Goal: Task Accomplishment & Management: Manage account settings

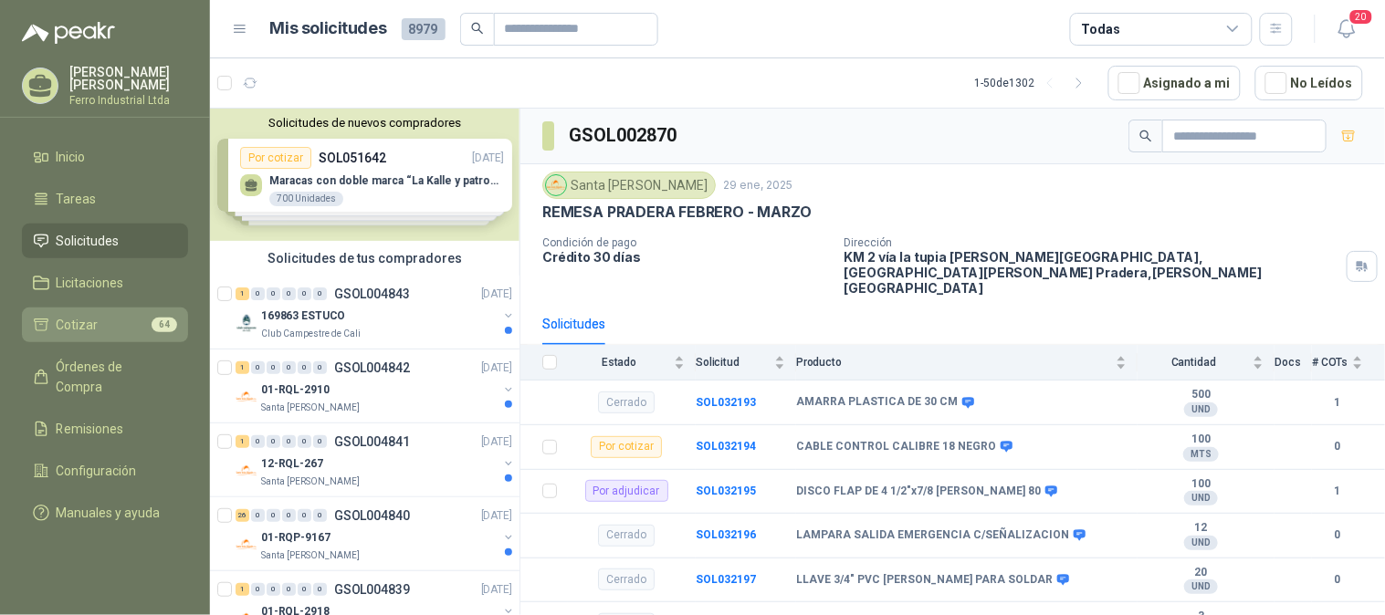
click at [77, 319] on span "Cotizar" at bounding box center [78, 325] width 42 height 20
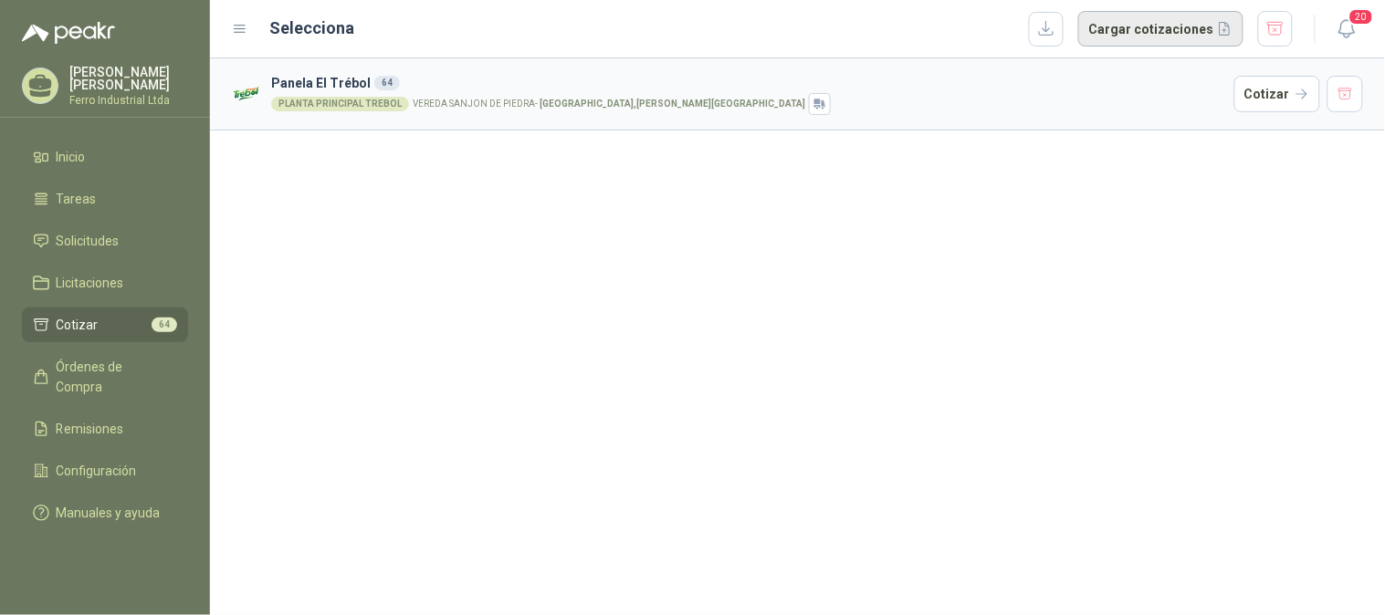
click at [1146, 32] on button "Cargar cotizaciones" at bounding box center [1160, 29] width 165 height 37
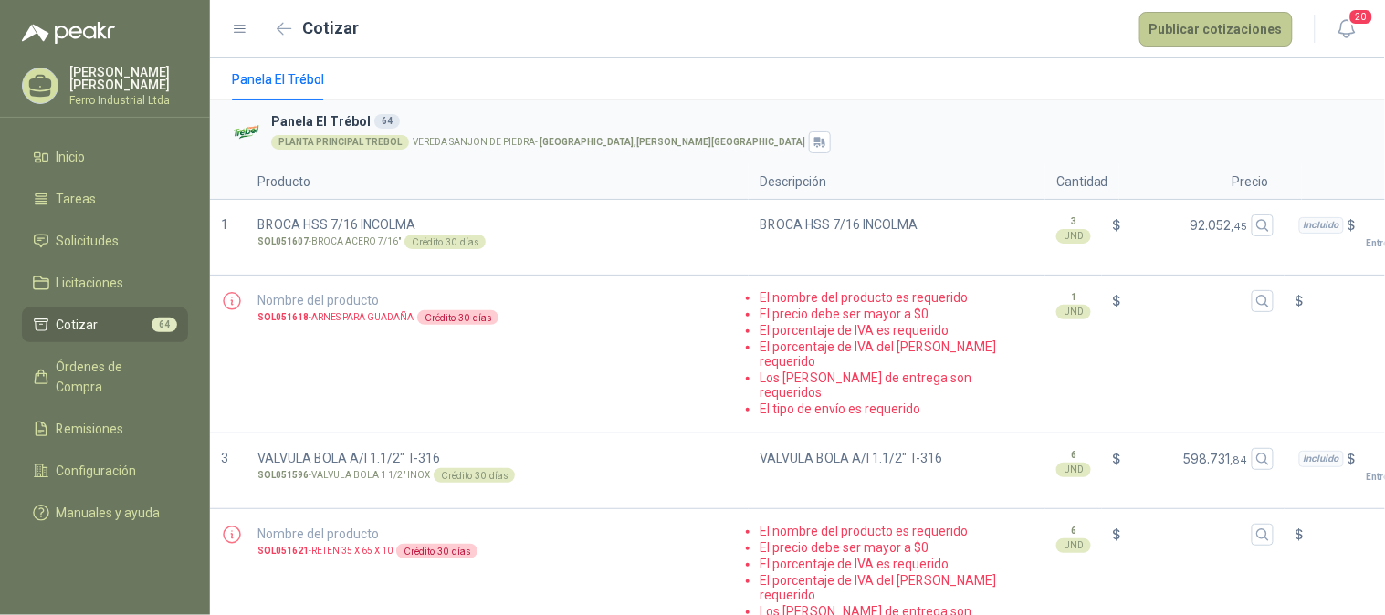
click at [1190, 30] on button "Publicar cotizaciones" at bounding box center [1215, 29] width 153 height 35
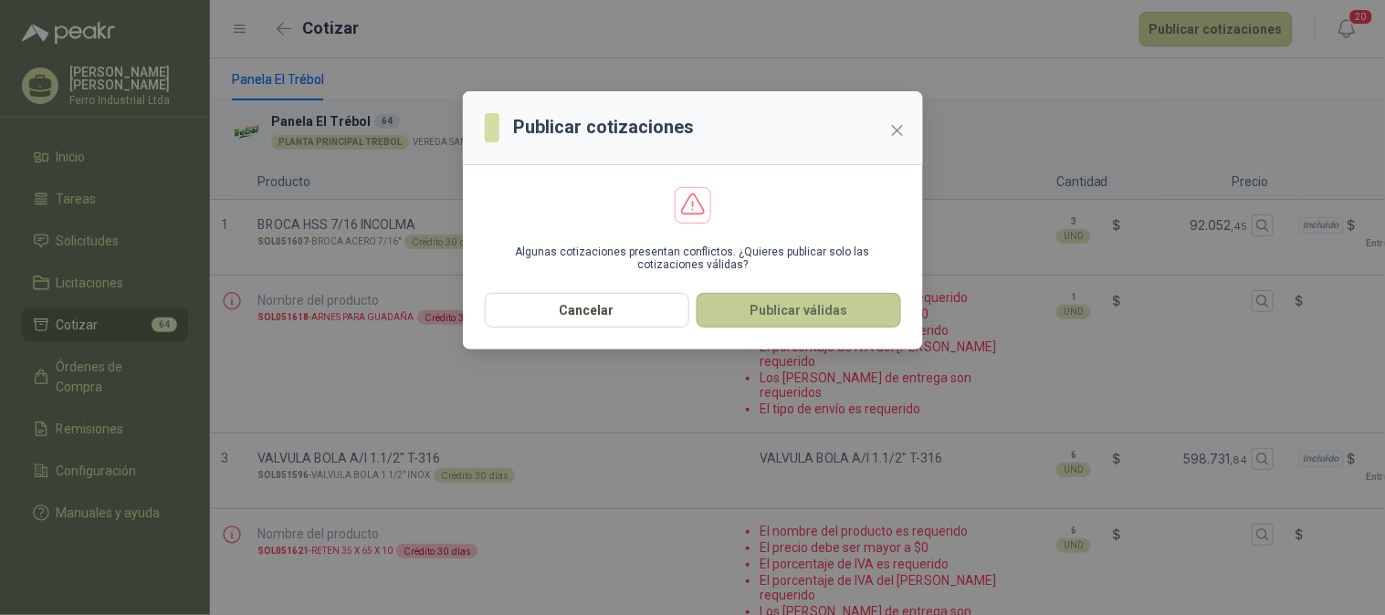
click at [792, 305] on button "Publicar válidas" at bounding box center [798, 310] width 204 height 35
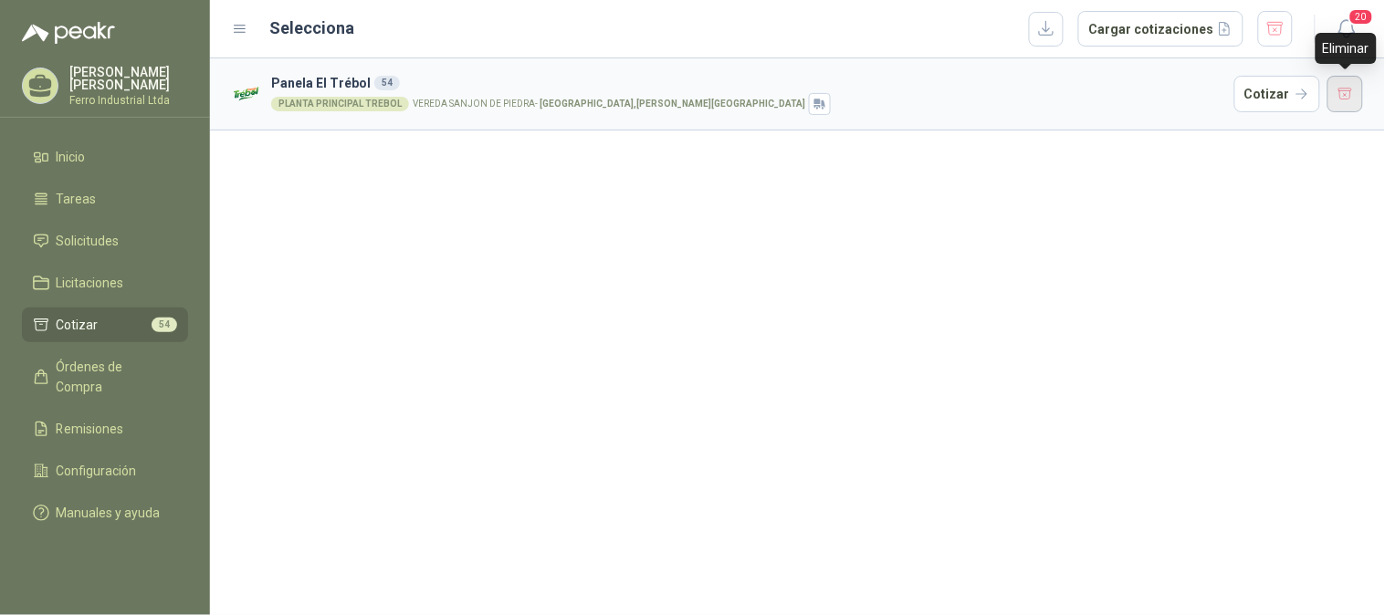
click at [1356, 97] on button "button" at bounding box center [1345, 94] width 37 height 37
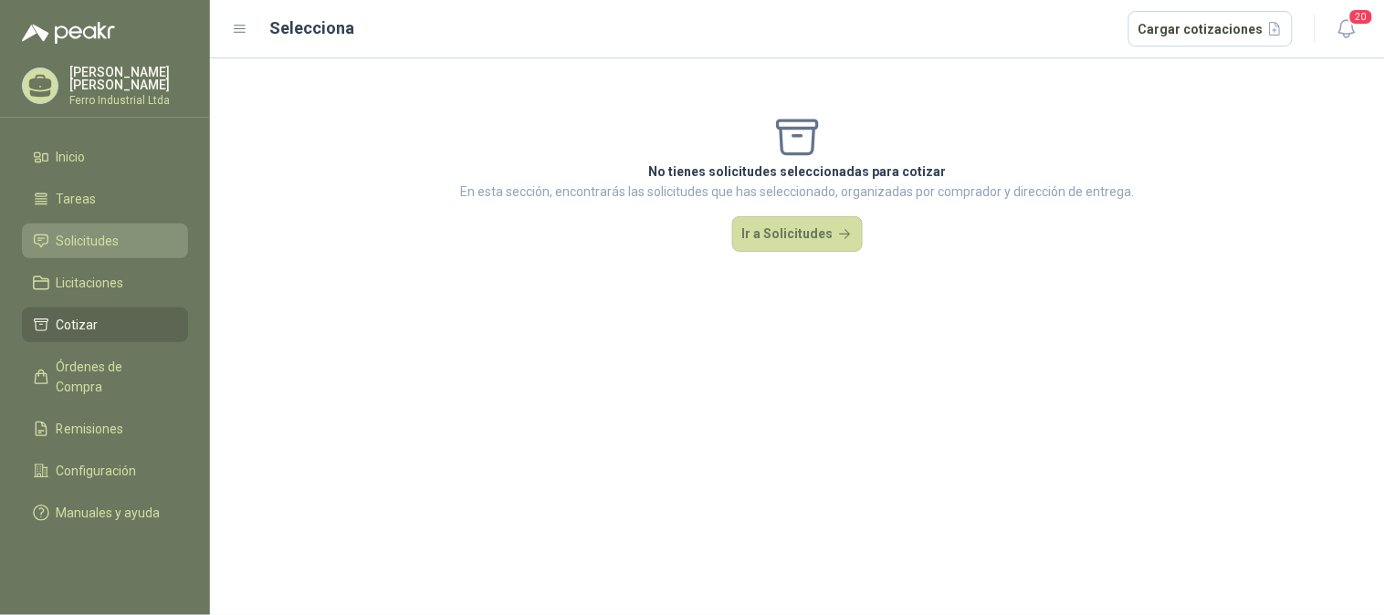
click at [103, 238] on span "Solicitudes" at bounding box center [88, 241] width 63 height 20
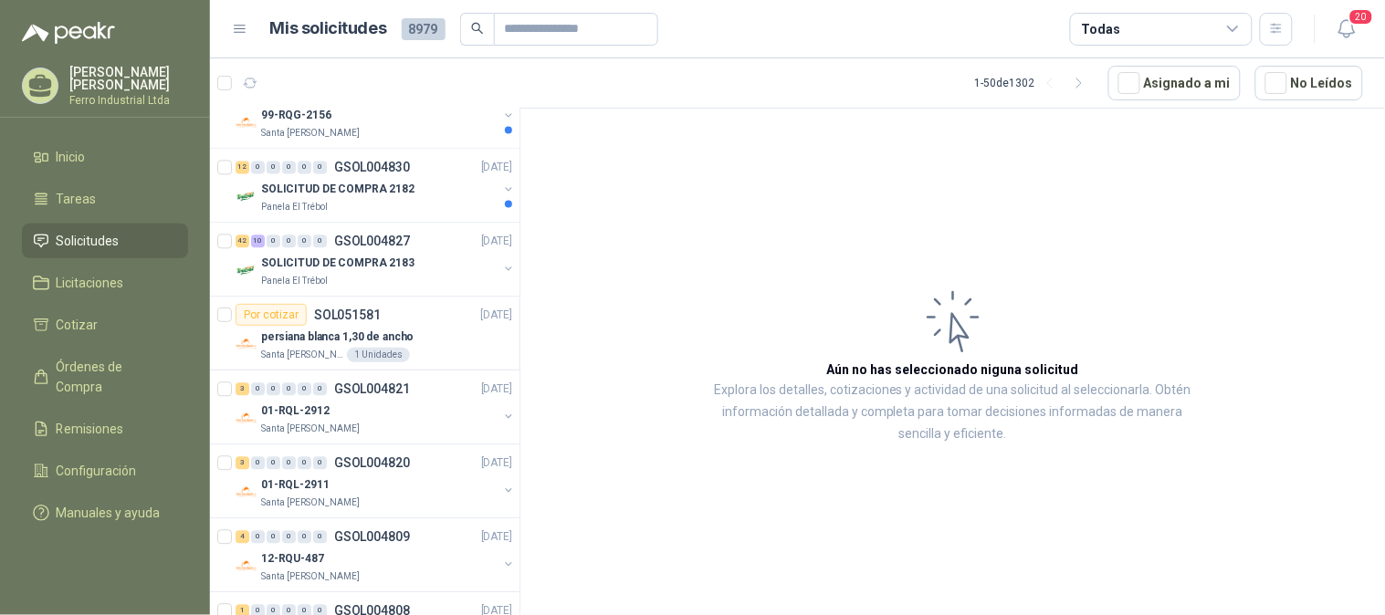
scroll to position [811, 0]
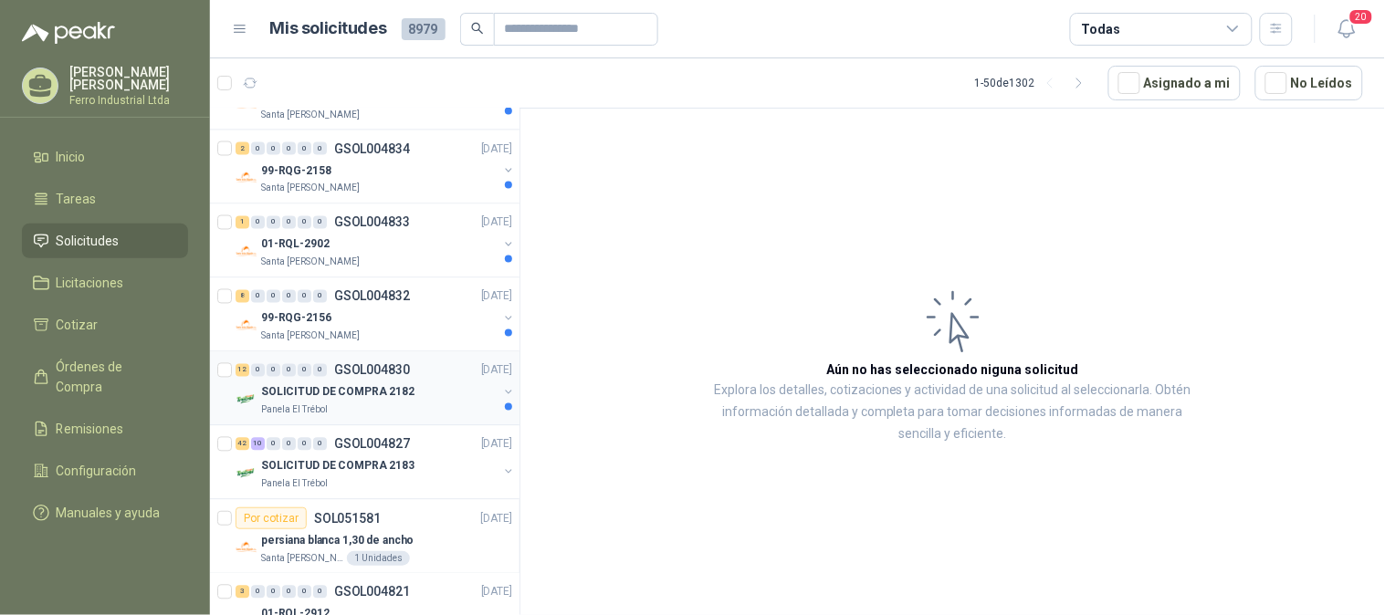
click at [394, 407] on div "Panela El Trébol" at bounding box center [379, 410] width 236 height 15
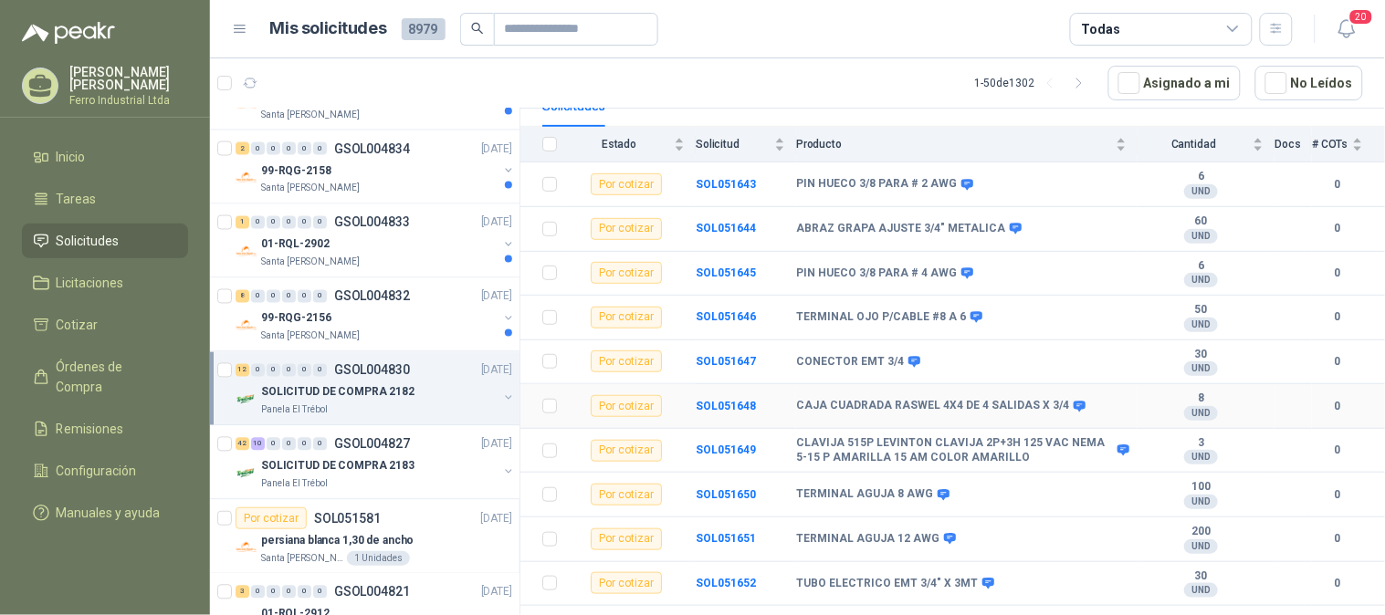
scroll to position [267, 0]
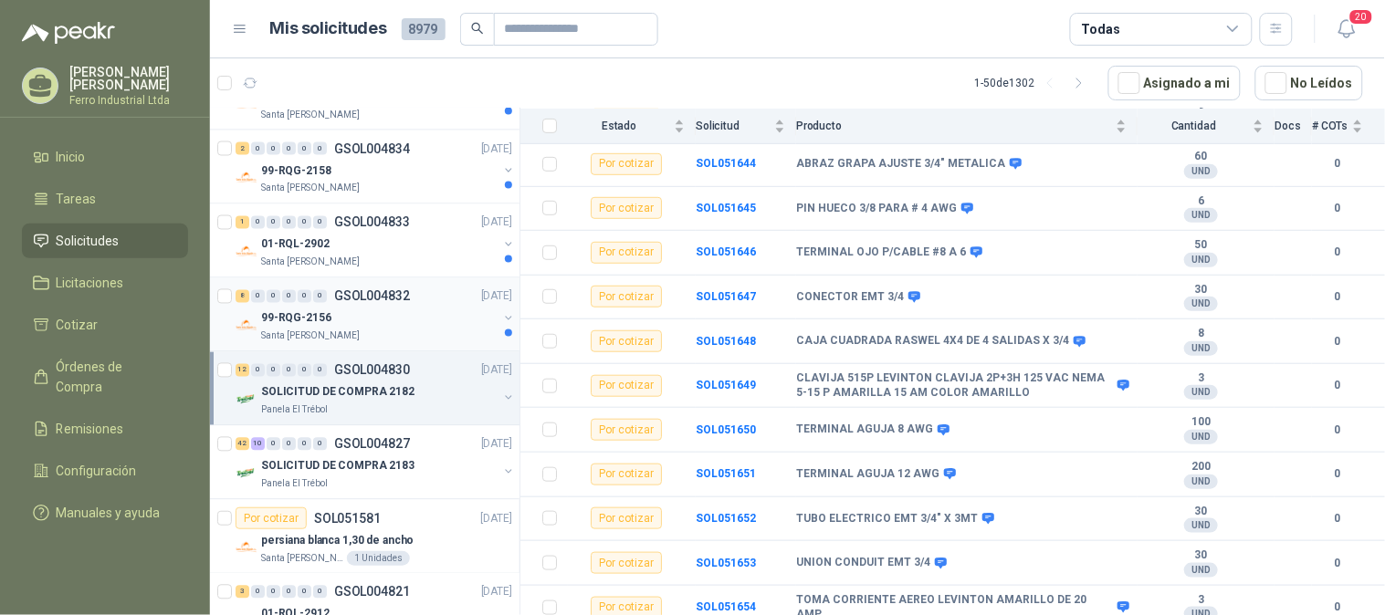
click at [367, 335] on div "Santa [PERSON_NAME]" at bounding box center [379, 337] width 236 height 15
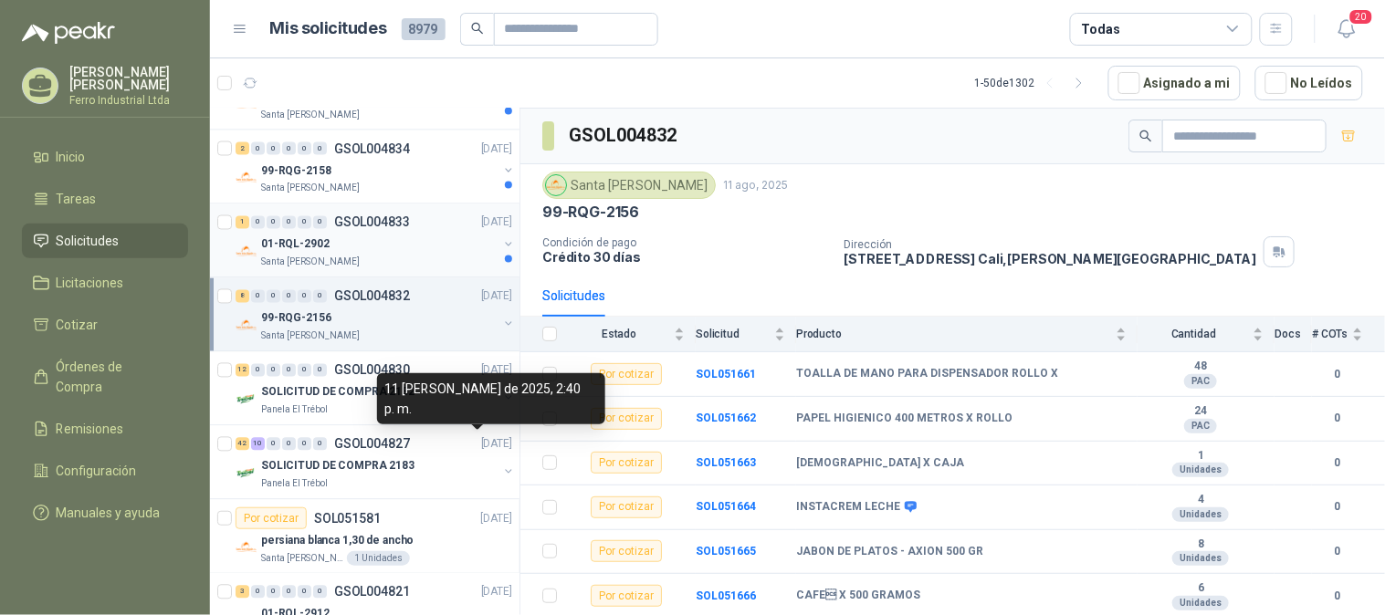
click at [349, 251] on div "01-RQL-2902" at bounding box center [379, 245] width 236 height 22
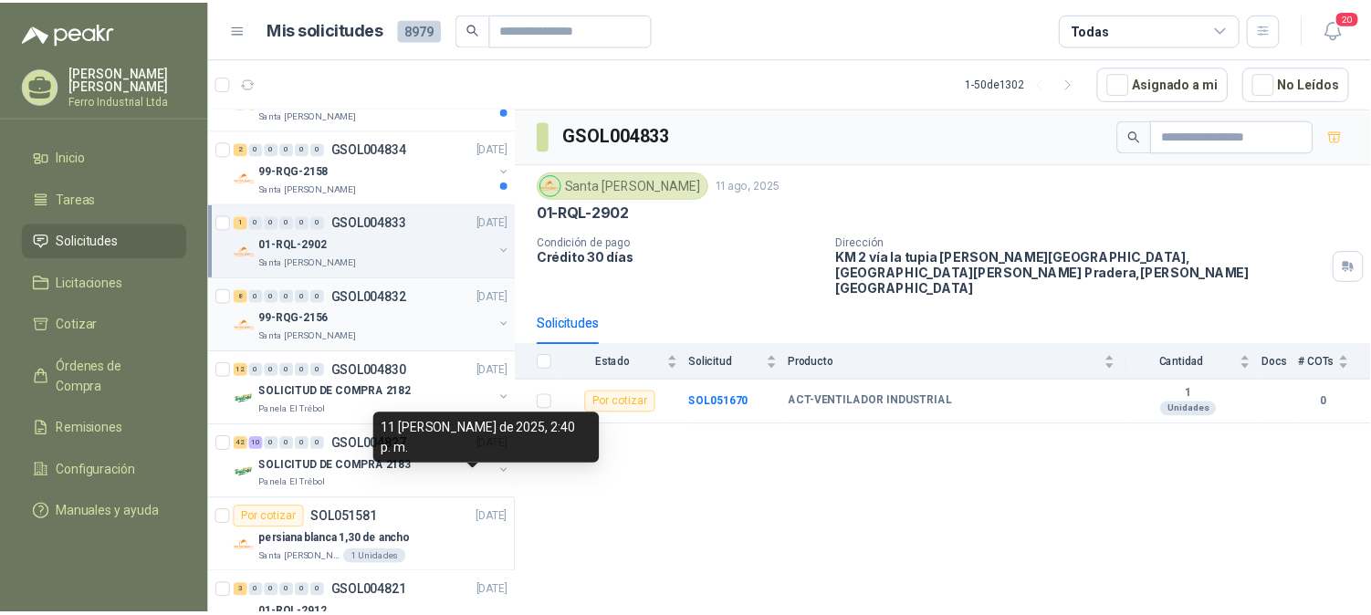
scroll to position [608, 0]
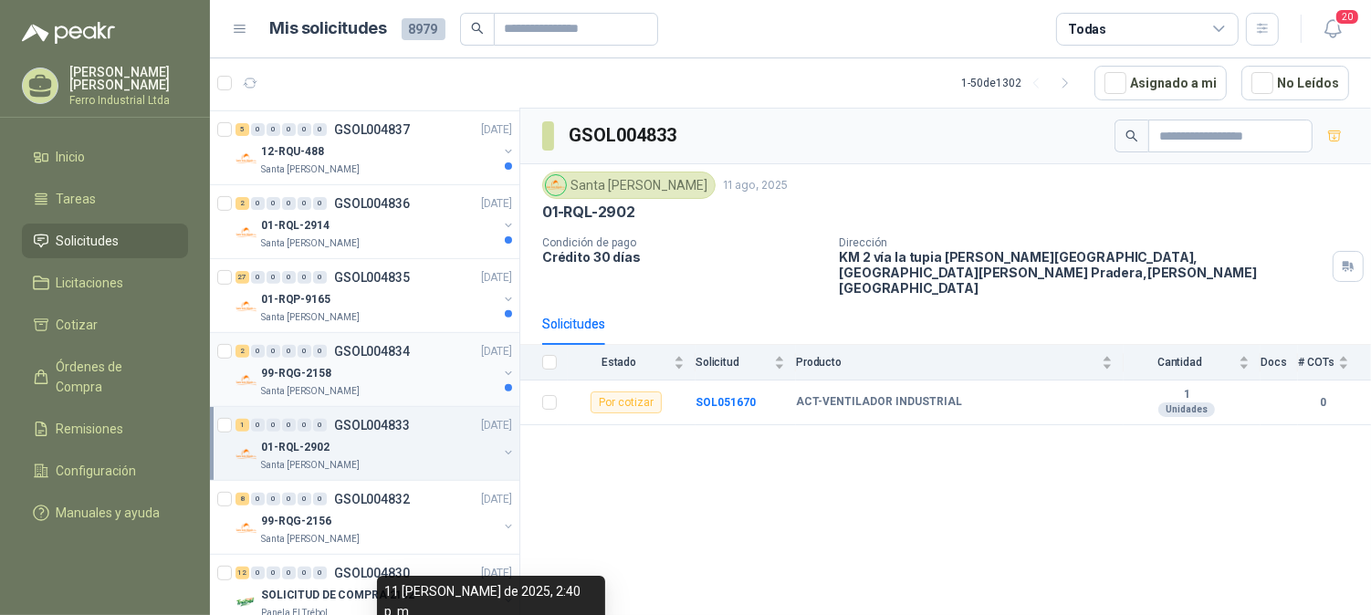
click at [341, 359] on div "2 0 0 0 0 0 GSOL004834 [DATE]" at bounding box center [376, 351] width 280 height 22
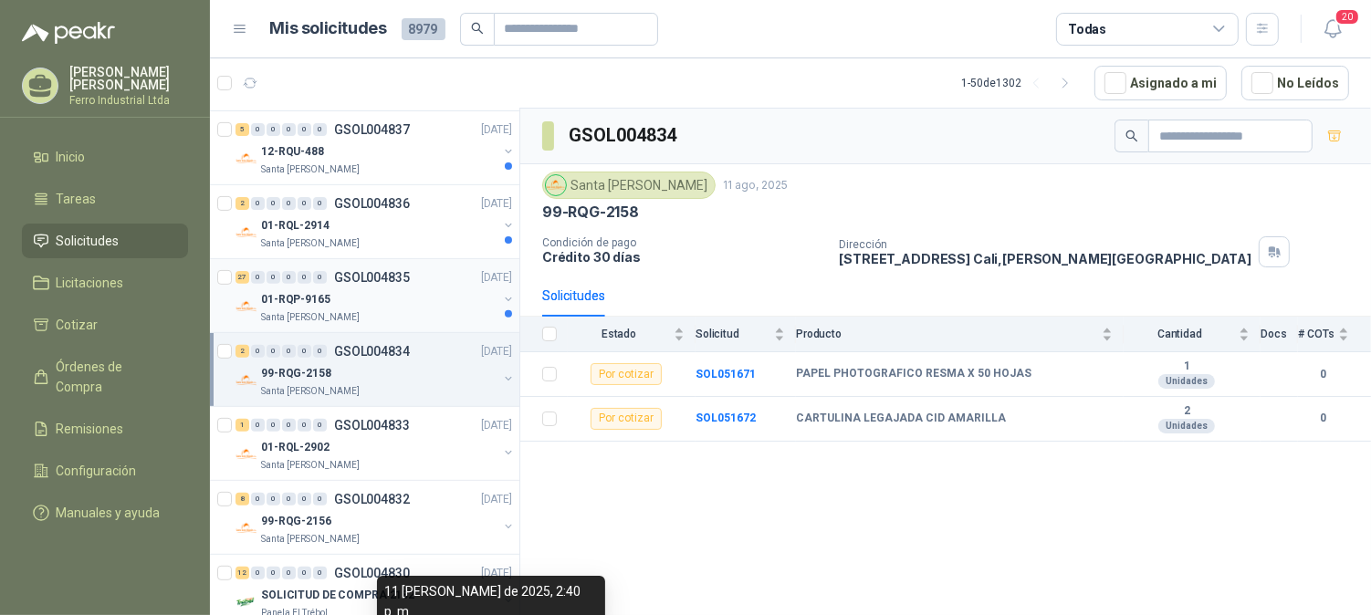
click at [358, 301] on div "01-RQP-9165" at bounding box center [379, 299] width 236 height 22
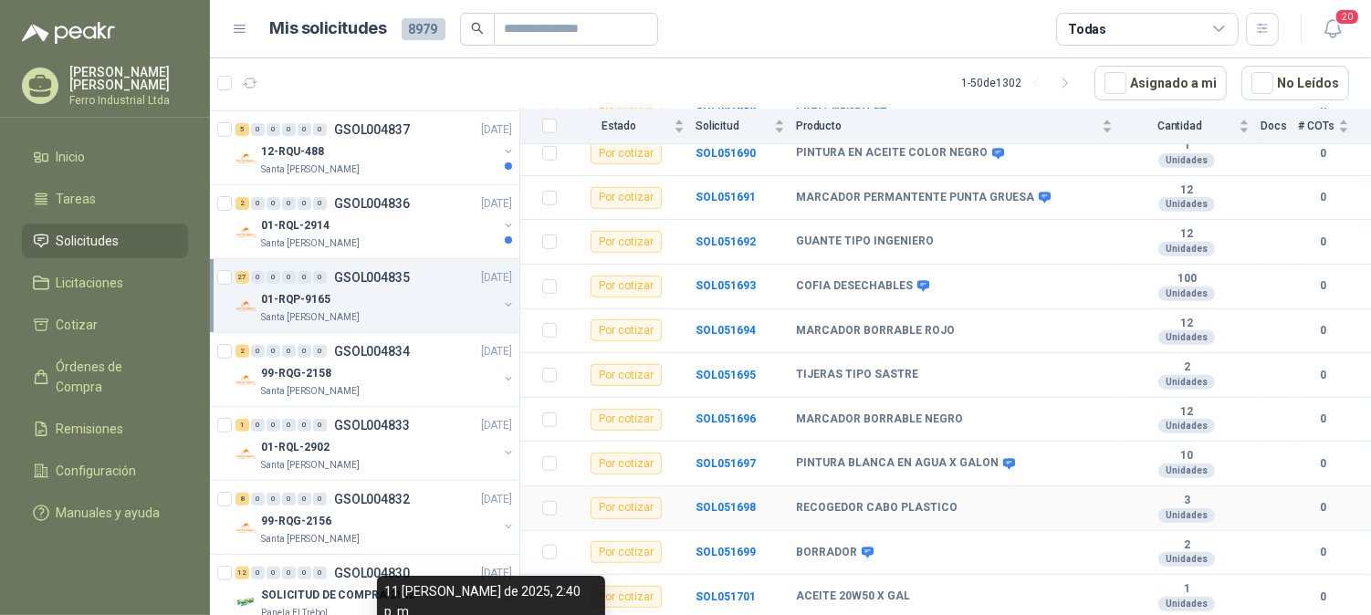
scroll to position [951, 0]
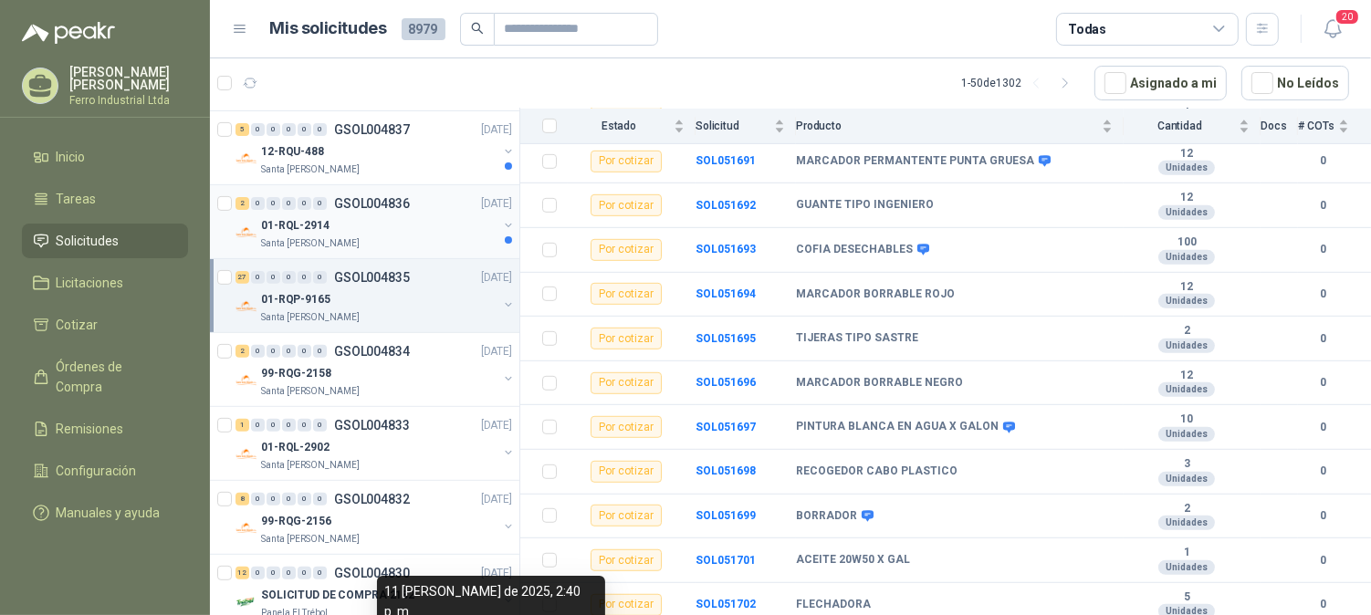
click at [387, 228] on div "01-RQL-2914" at bounding box center [379, 226] width 236 height 22
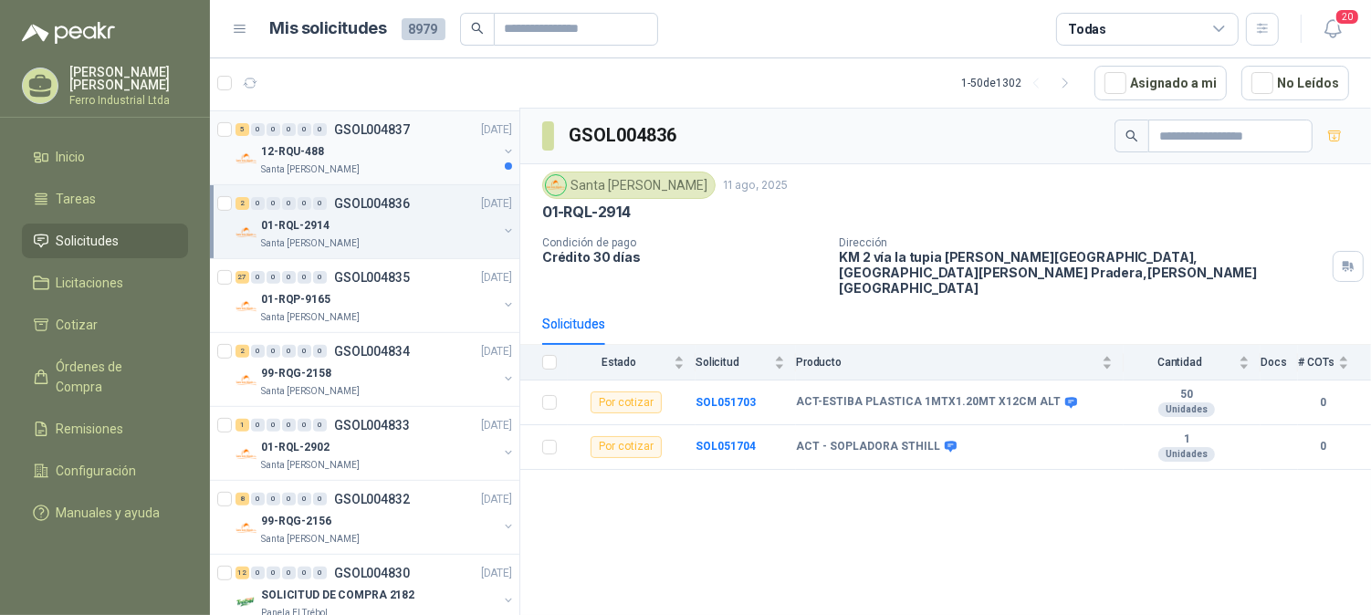
scroll to position [405, 0]
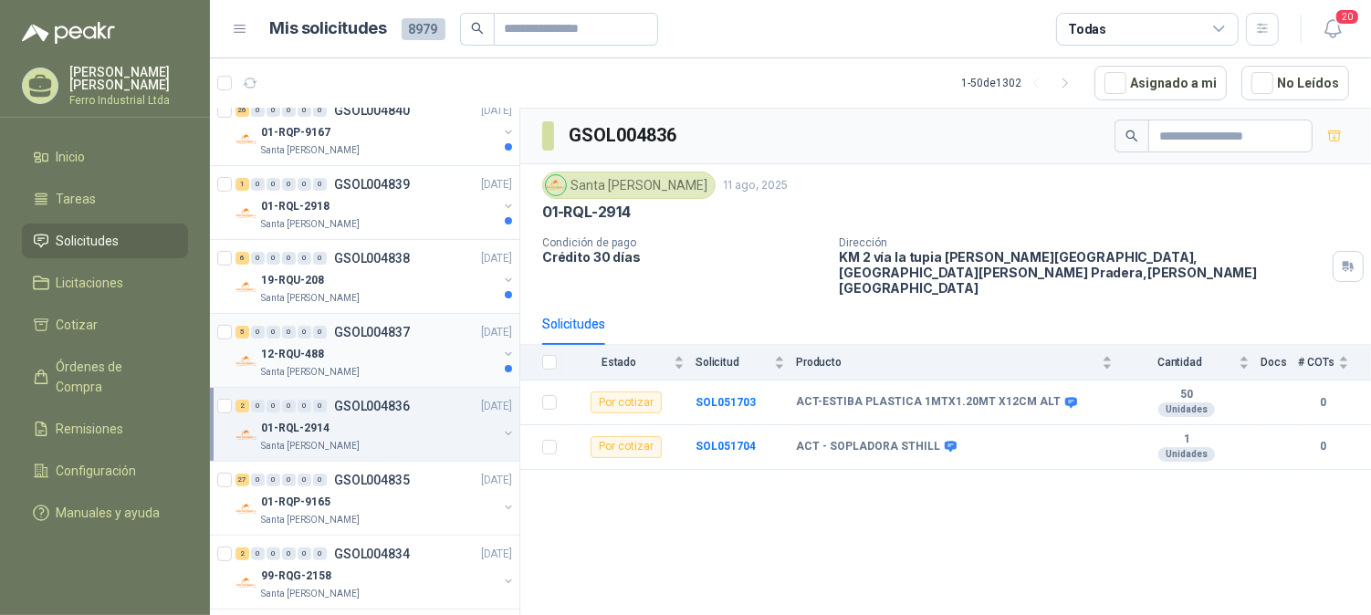
click at [333, 345] on div "12-RQU-488" at bounding box center [379, 354] width 236 height 22
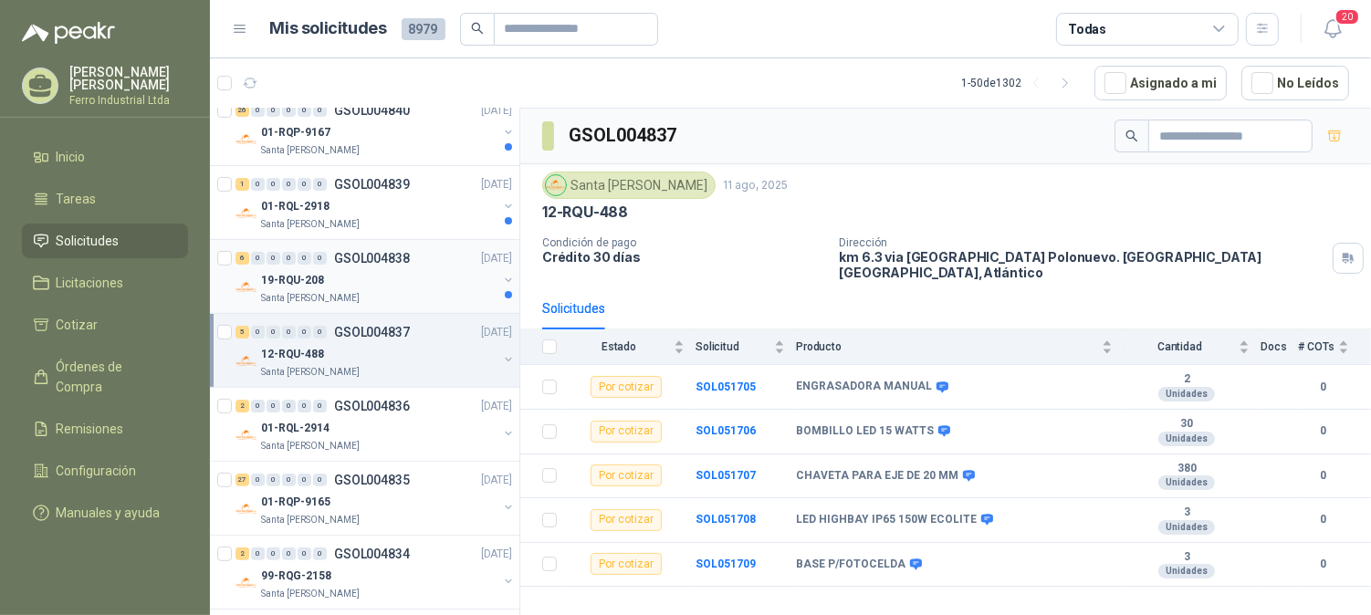
click at [348, 279] on div "19-RQU-208" at bounding box center [379, 280] width 236 height 22
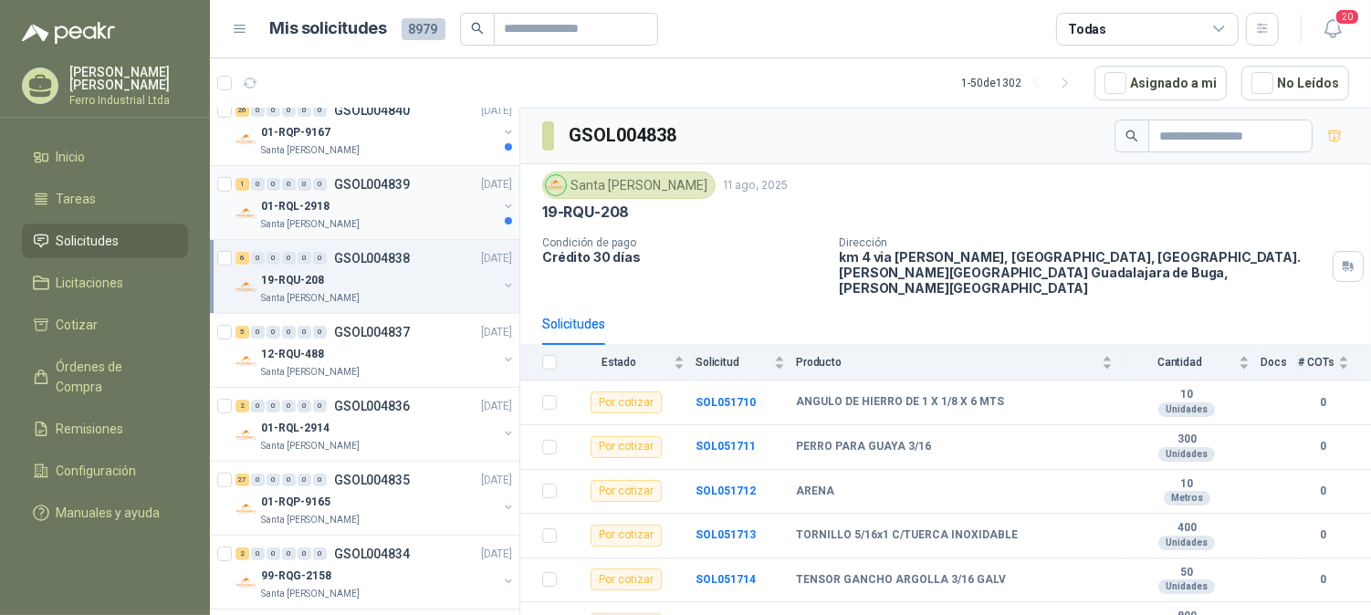
click at [350, 201] on div "01-RQL-2918" at bounding box center [379, 206] width 236 height 22
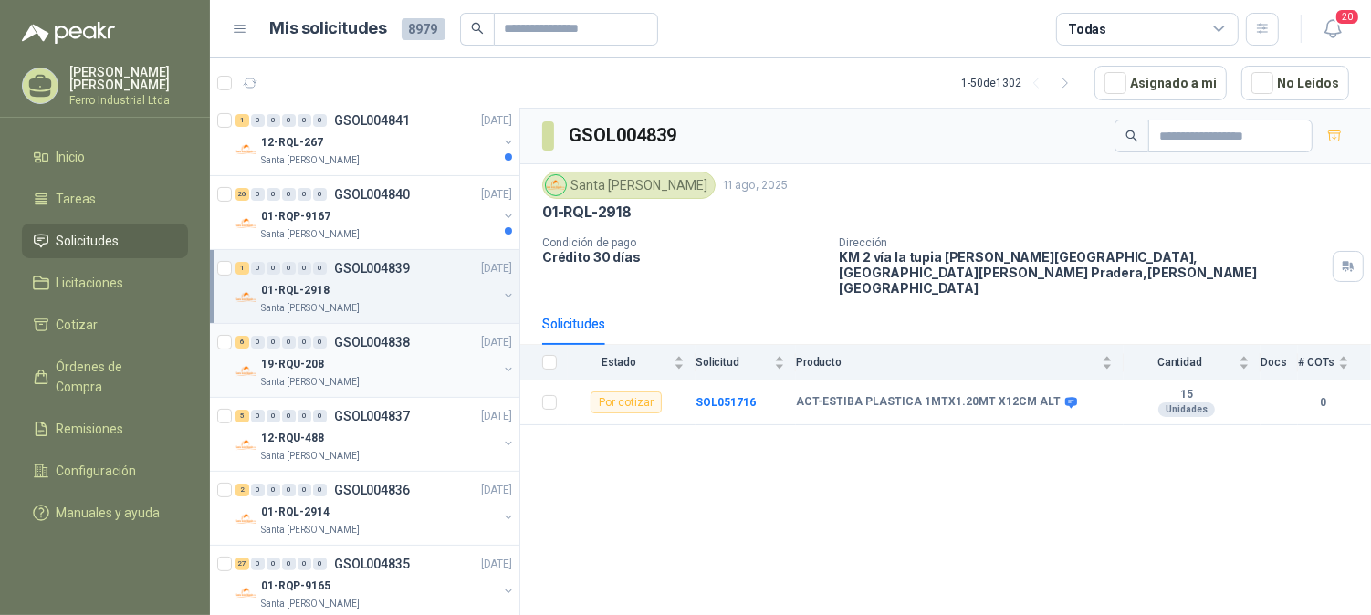
scroll to position [304, 0]
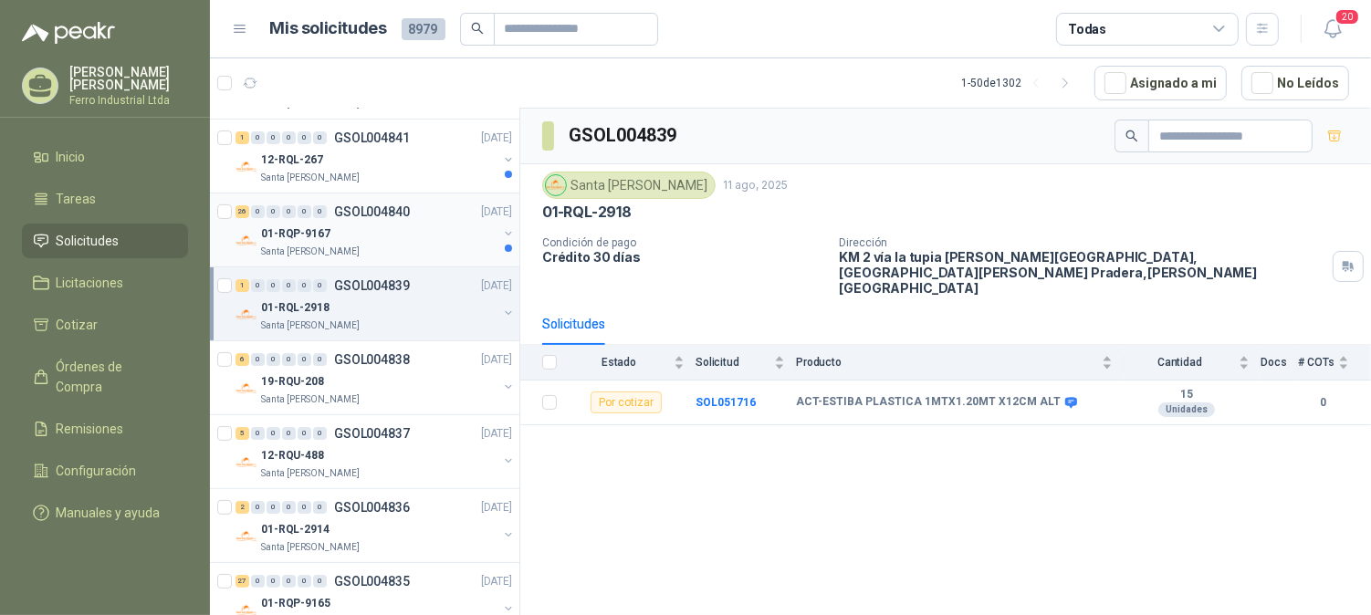
click at [347, 238] on div "01-RQP-9167" at bounding box center [379, 234] width 236 height 22
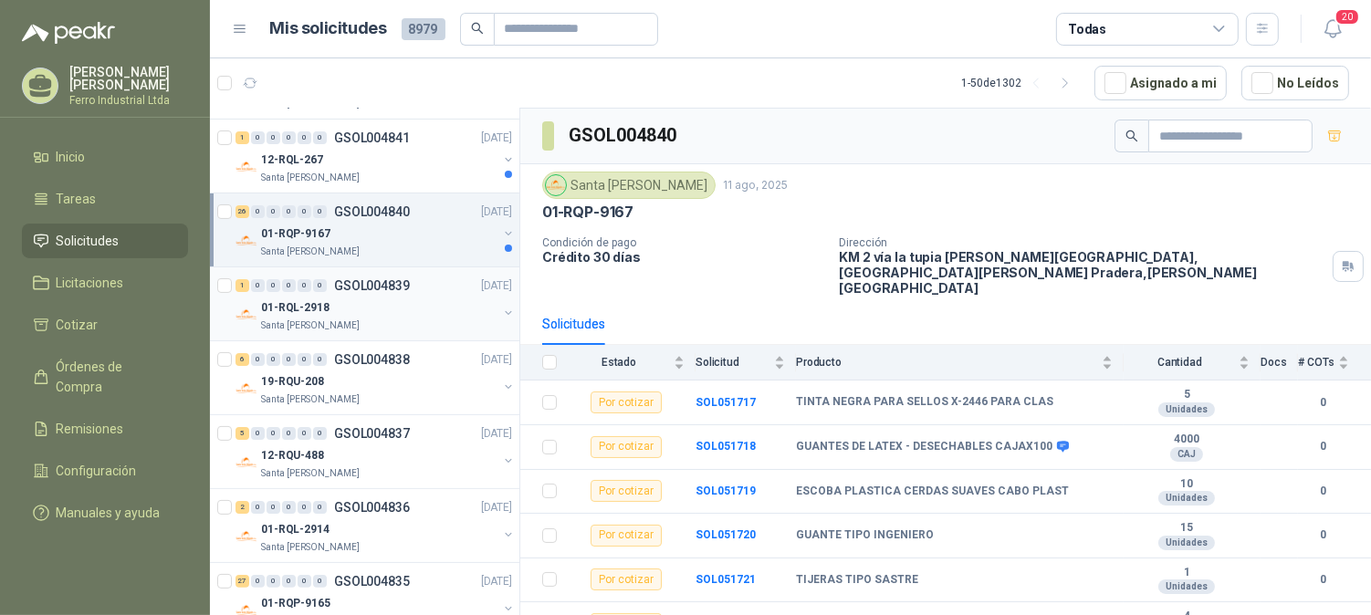
scroll to position [203, 0]
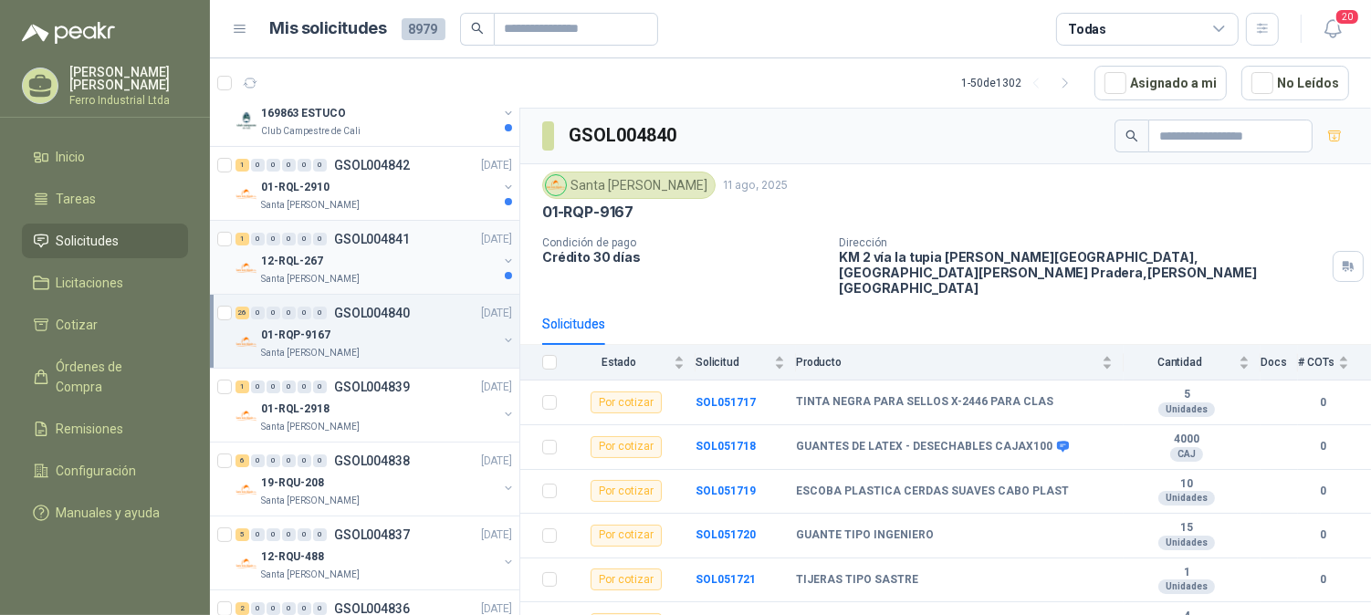
click at [351, 267] on div "12-RQL-267" at bounding box center [379, 261] width 236 height 22
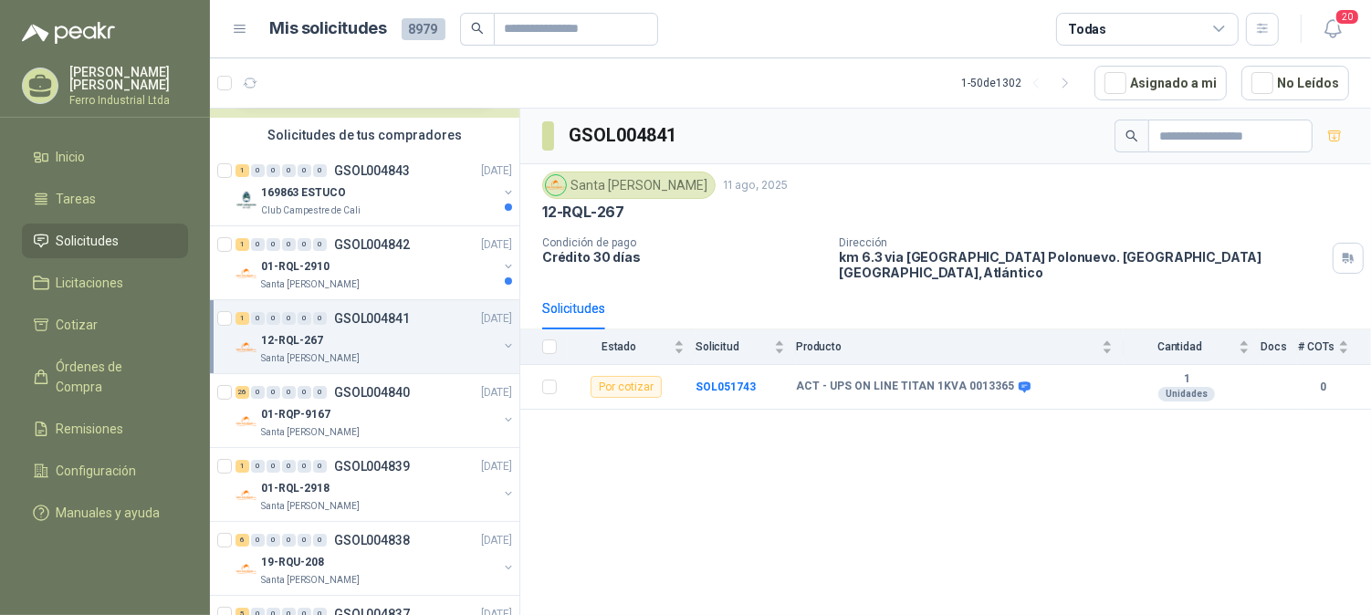
scroll to position [101, 0]
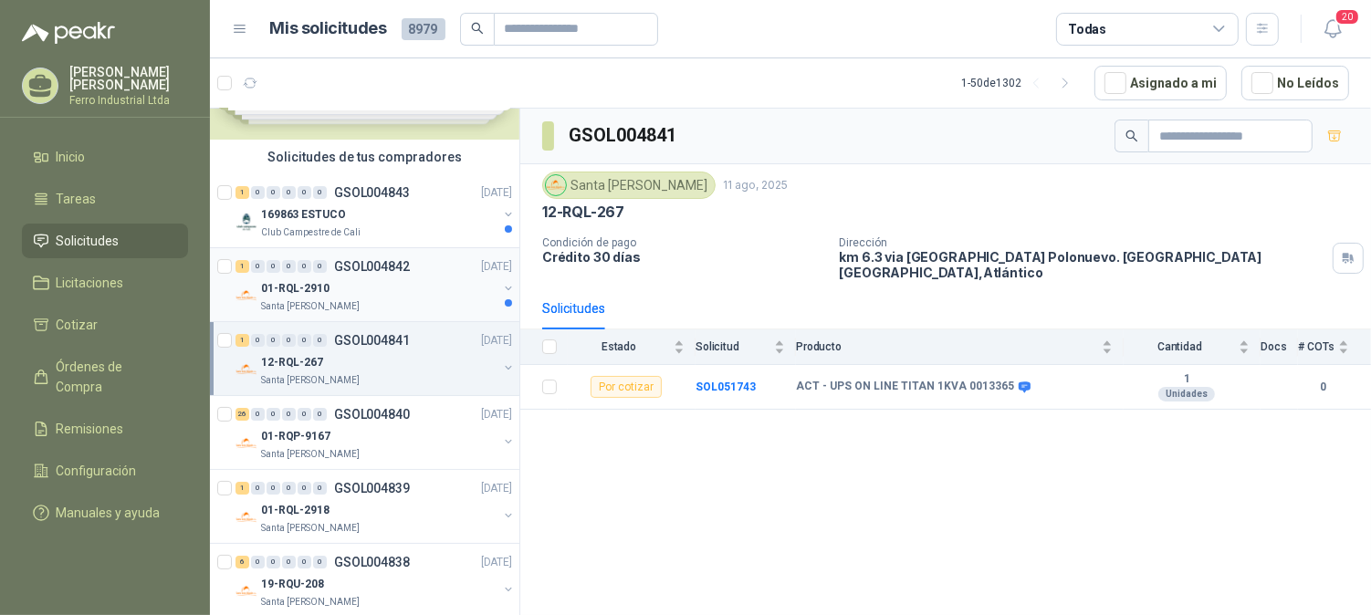
click at [347, 277] on div "01-RQL-2910" at bounding box center [379, 288] width 236 height 22
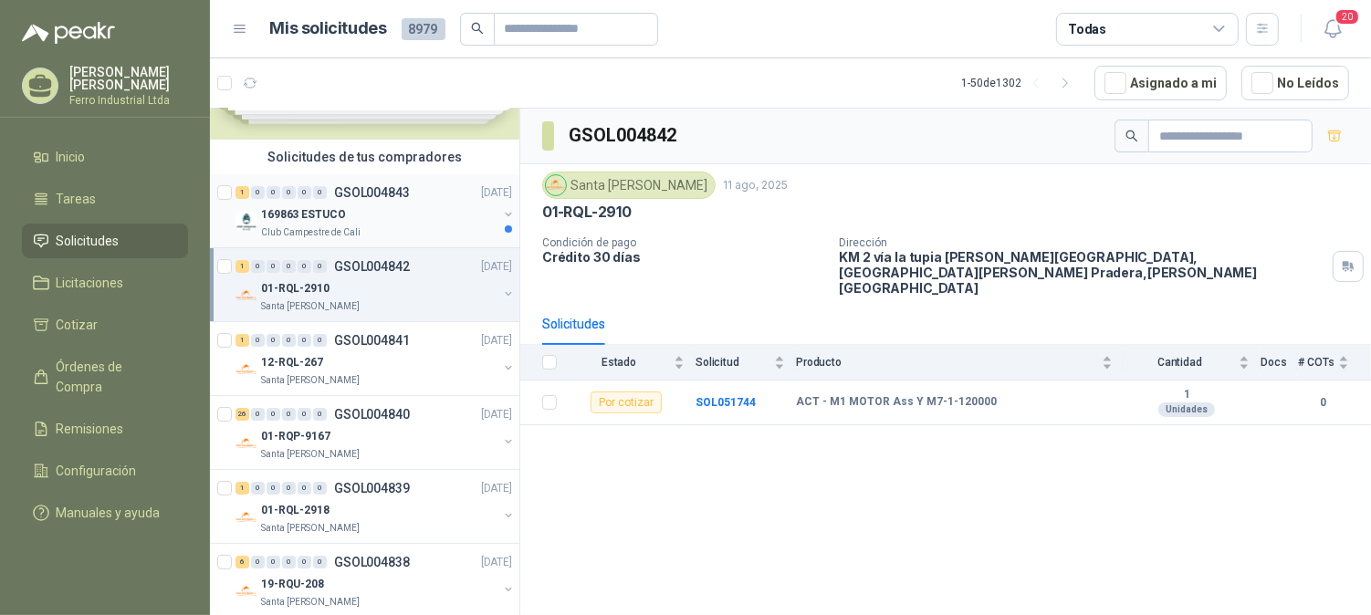
click at [349, 228] on p "Club Campestre de Cali" at bounding box center [310, 232] width 99 height 15
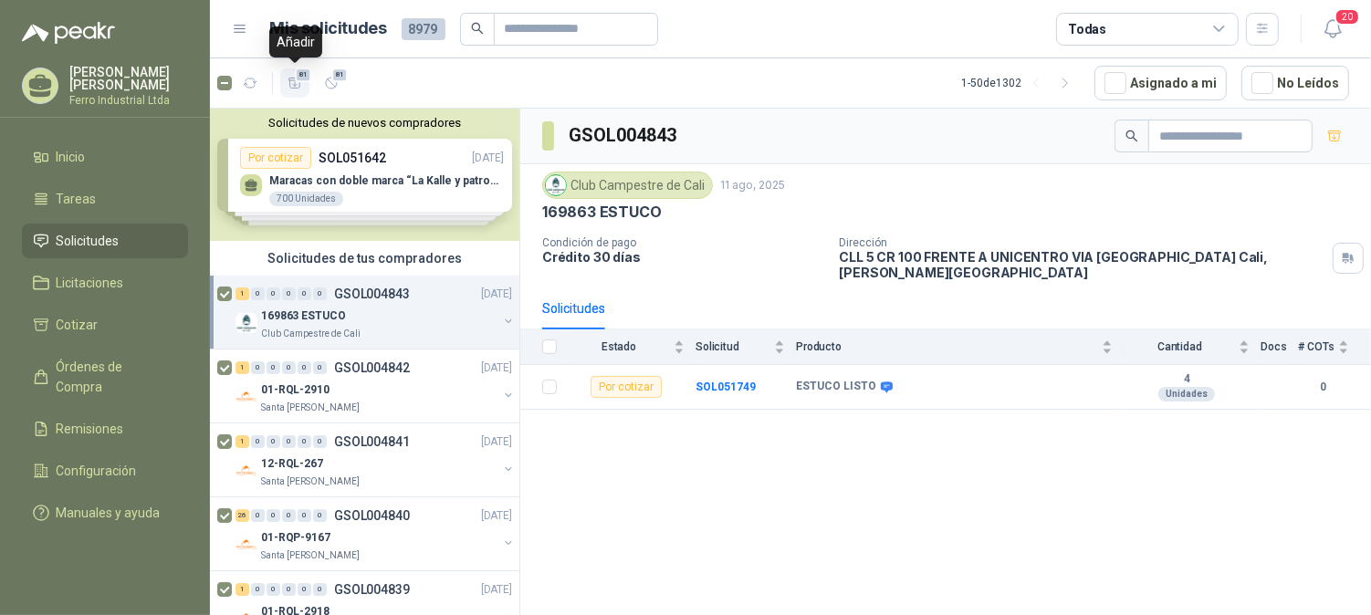
click at [292, 82] on icon "button" at bounding box center [296, 84] width 16 height 16
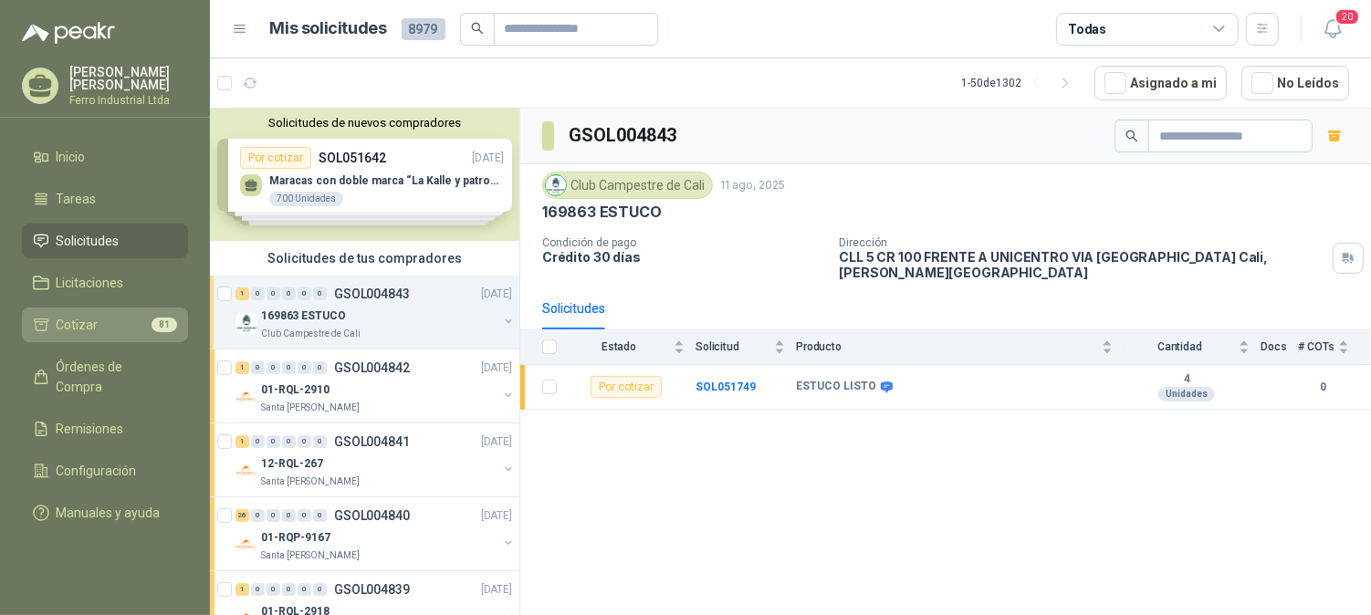
click at [120, 308] on link "Cotizar 81" at bounding box center [105, 325] width 166 height 35
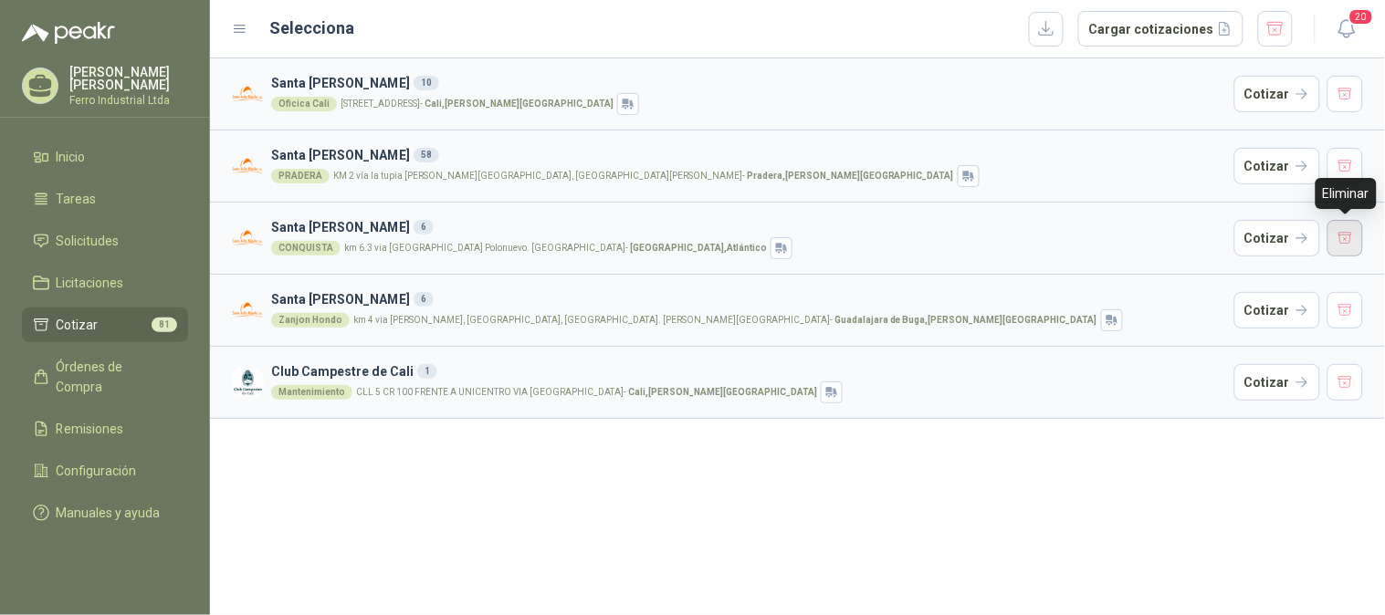
click at [1342, 233] on button "button" at bounding box center [1345, 238] width 37 height 37
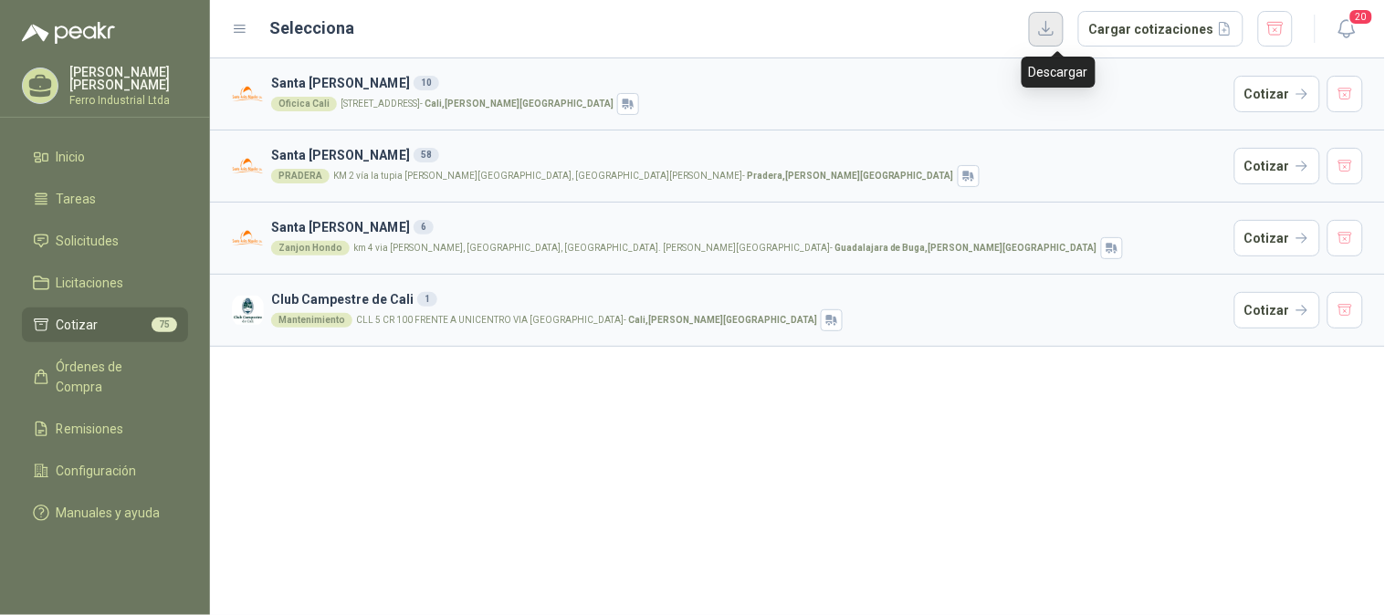
click at [1063, 22] on button "button" at bounding box center [1046, 29] width 35 height 35
